Goal: Task Accomplishment & Management: Manage account settings

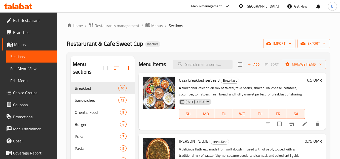
click at [246, 6] on div at bounding box center [241, 7] width 7 height 6
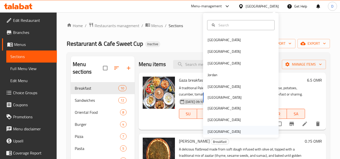
click at [232, 130] on div "[GEOGRAPHIC_DATA]" at bounding box center [224, 132] width 33 height 6
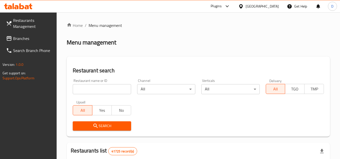
click at [23, 38] on span "Branches" at bounding box center [33, 38] width 40 height 6
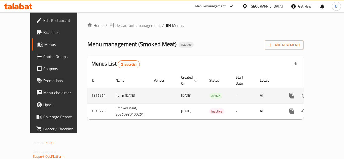
click at [325, 93] on icon "enhanced table" at bounding box center [328, 96] width 6 height 6
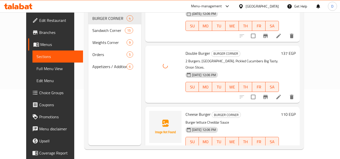
scroll to position [70, 0]
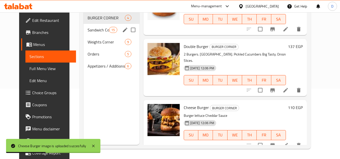
click at [88, 30] on span "Sandwich Corner" at bounding box center [98, 30] width 21 height 6
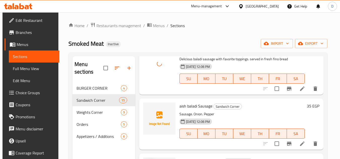
scroll to position [50, 0]
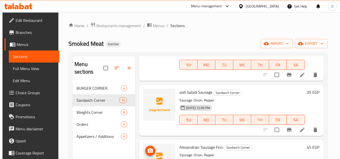
click at [201, 91] on span "aish baladi Sausage" at bounding box center [195, 93] width 33 height 8
copy h6 "aish baladi Sausage"
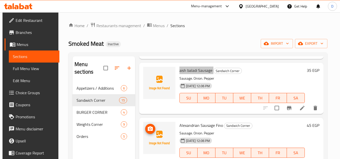
scroll to position [101, 0]
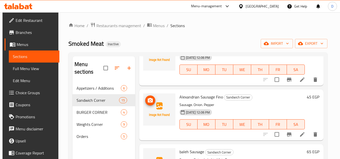
click at [198, 96] on span "Alexandrian Sausage Fino" at bounding box center [201, 97] width 44 height 8
copy h6 "Alexandrian Sausage Fino"
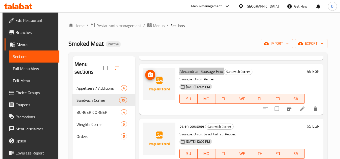
scroll to position [151, 0]
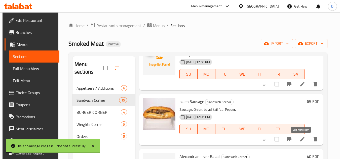
click at [299, 140] on icon at bounding box center [302, 139] width 6 height 6
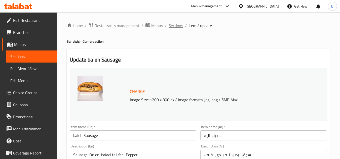
click at [178, 25] on span "Sections" at bounding box center [176, 26] width 14 height 6
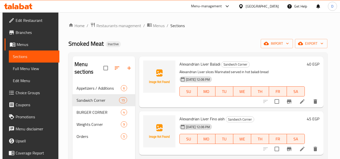
scroll to position [252, 0]
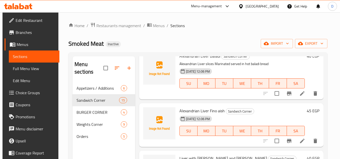
click at [188, 110] on span "Alexandrian Liver Fino aish" at bounding box center [201, 111] width 45 height 8
click at [197, 107] on span "Alexandrian Liver Fino aish" at bounding box center [201, 111] width 45 height 8
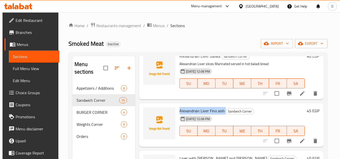
click at [197, 107] on span "Alexandrian Liver Fino aish" at bounding box center [201, 111] width 45 height 8
copy h6 "Alexandrian Liver Fino aish"
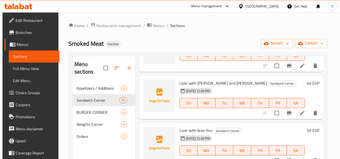
scroll to position [327, 0]
click at [301, 113] on icon at bounding box center [302, 113] width 5 height 5
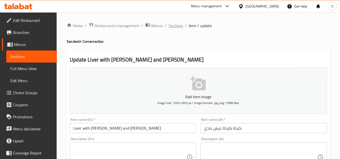
click at [174, 25] on span "Sections" at bounding box center [176, 26] width 14 height 6
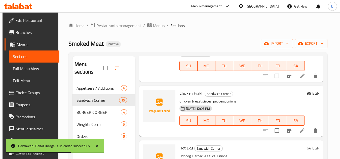
scroll to position [528, 0]
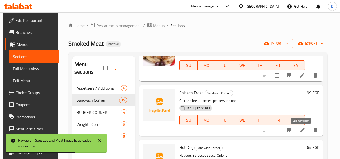
click at [302, 131] on icon at bounding box center [302, 130] width 6 height 6
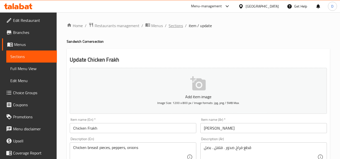
click at [178, 28] on span "Sections" at bounding box center [176, 26] width 14 height 6
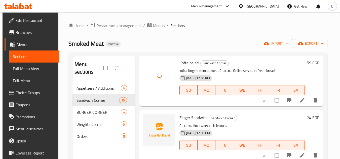
scroll to position [669, 0]
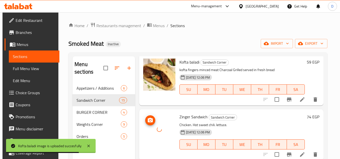
click at [159, 141] on div at bounding box center [159, 129] width 32 height 32
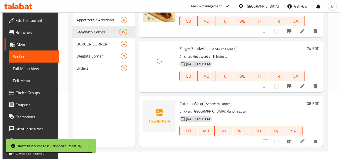
scroll to position [70, 0]
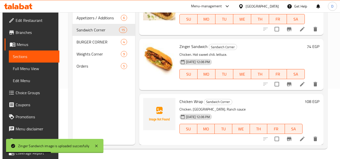
click at [199, 100] on span "Chicken Wrap" at bounding box center [190, 102] width 23 height 8
copy h6 "Chicken Wrap"
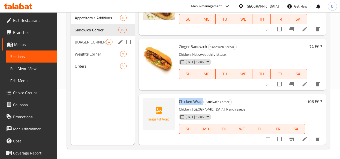
click at [100, 46] on div "BURGER CORNER 4" at bounding box center [103, 42] width 64 height 12
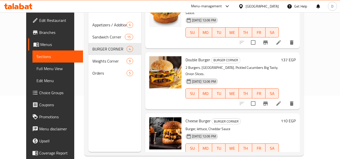
scroll to position [70, 0]
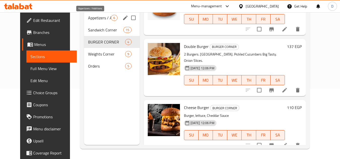
click at [93, 16] on span "Appetizers / Additions" at bounding box center [99, 18] width 23 height 6
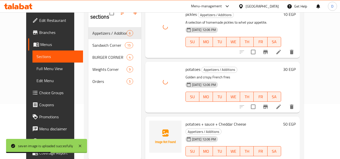
scroll to position [70, 0]
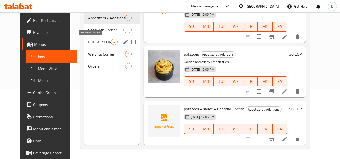
drag, startPoint x: 93, startPoint y: 39, endPoint x: 97, endPoint y: 39, distance: 4.0
click at [93, 39] on span "BURGER CORNER" at bounding box center [99, 42] width 23 height 6
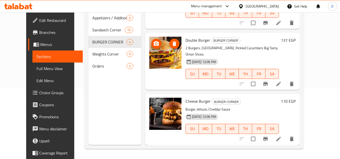
scroll to position [81, 0]
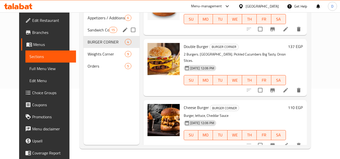
click at [95, 29] on span "Sandwich Corner" at bounding box center [98, 30] width 21 height 6
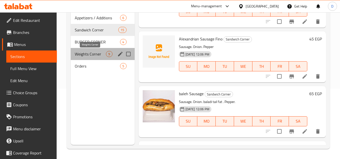
click at [97, 54] on span "Weights Corner" at bounding box center [90, 54] width 31 height 6
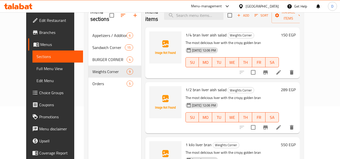
scroll to position [20, 0]
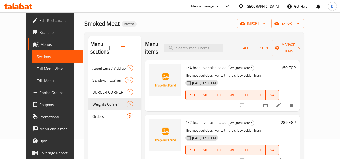
click at [286, 103] on li at bounding box center [279, 105] width 14 height 9
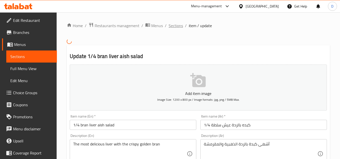
click at [180, 26] on span "Sections" at bounding box center [176, 26] width 14 height 6
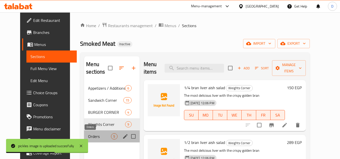
click at [96, 135] on span "Orders" at bounding box center [99, 137] width 23 height 6
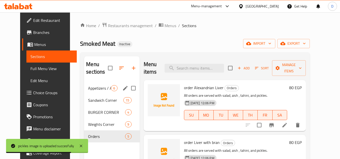
click at [102, 89] on span "Appetizers / Additions" at bounding box center [99, 88] width 23 height 6
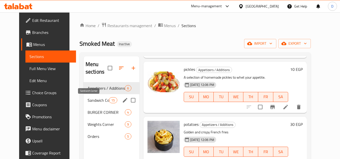
click at [95, 99] on span "Sandwich Corner" at bounding box center [98, 100] width 21 height 6
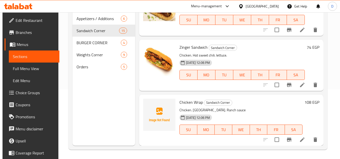
scroll to position [70, 0]
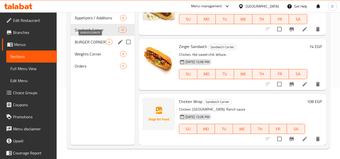
click at [99, 43] on span "BURGER CORNER" at bounding box center [90, 42] width 31 height 6
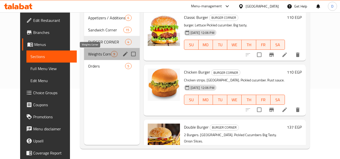
click at [88, 56] on span "Weights Corner" at bounding box center [99, 54] width 23 height 6
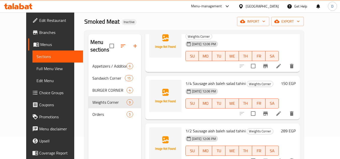
scroll to position [70, 0]
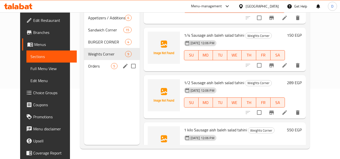
click at [88, 63] on span "Orders" at bounding box center [99, 66] width 23 height 6
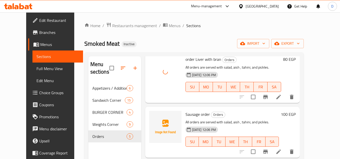
scroll to position [101, 0]
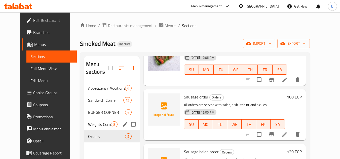
click at [96, 124] on span "Weights Corner" at bounding box center [99, 125] width 23 height 6
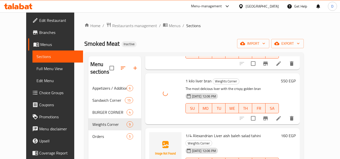
scroll to position [151, 0]
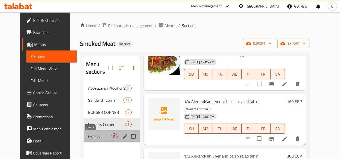
click at [89, 134] on span "Orders" at bounding box center [99, 137] width 23 height 6
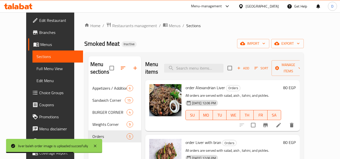
click at [36, 66] on span "Full Menu View" at bounding box center [57, 69] width 43 height 6
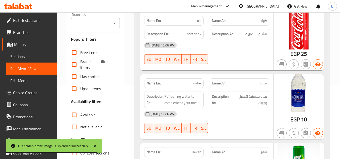
scroll to position [101, 0]
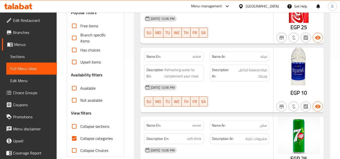
click at [108, 139] on span "Collapse categories" at bounding box center [96, 139] width 32 height 6
click at [80, 139] on input "Collapse categories" at bounding box center [74, 139] width 12 height 12
checkbox input "false"
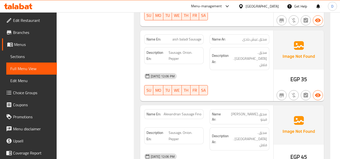
scroll to position [604, 0]
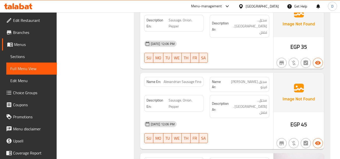
click at [188, 79] on span "Alexandrian Sausage Fino" at bounding box center [183, 81] width 38 height 5
copy span "Sausage"
click at [179, 79] on span "Alexandrian Sausage Fino" at bounding box center [183, 81] width 38 height 5
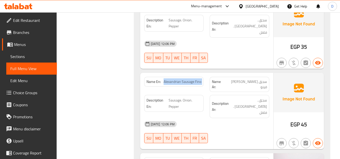
click at [179, 79] on span "Alexandrian Sausage Fino" at bounding box center [183, 81] width 38 height 5
copy span "Alexandrian Sausage Fino"
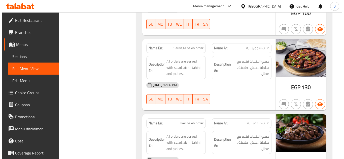
scroll to position [0, 0]
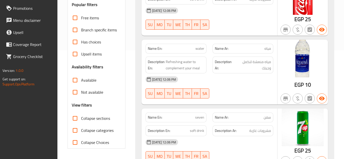
click at [259, 44] on div "Name Ar: مياه" at bounding box center [242, 49] width 67 height 16
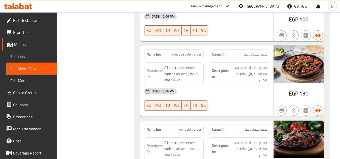
scroll to position [217, 0]
